Goal: Navigation & Orientation: Go to known website

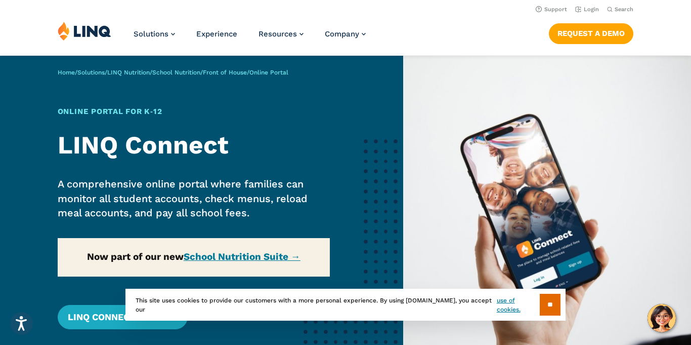
click at [80, 26] on img at bounding box center [85, 30] width 54 height 19
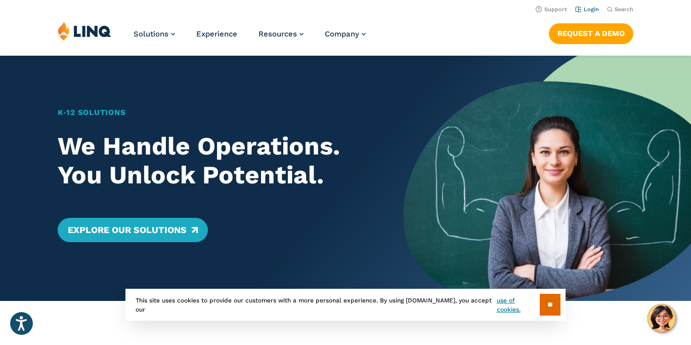
click at [584, 11] on link "Login" at bounding box center [588, 9] width 24 height 7
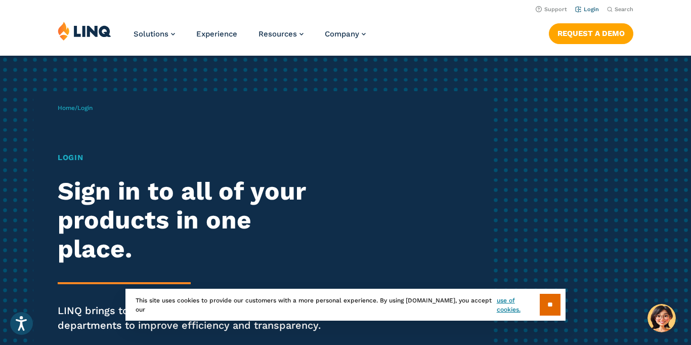
click at [584, 10] on link "Login" at bounding box center [588, 9] width 24 height 7
